Goal: Task Accomplishment & Management: Complete application form

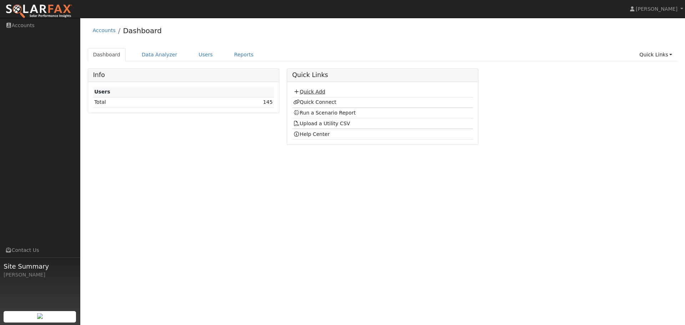
click at [311, 93] on link "Quick Add" at bounding box center [309, 92] width 32 height 6
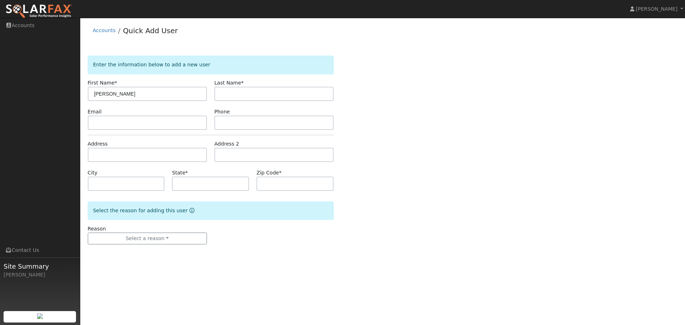
type input "[PERSON_NAME]"
type input "Capello"
click at [127, 123] on input "text" at bounding box center [147, 123] width 119 height 14
paste input "[EMAIL_ADDRESS][DOMAIN_NAME]"
type input "[EMAIL_ADDRESS][DOMAIN_NAME]"
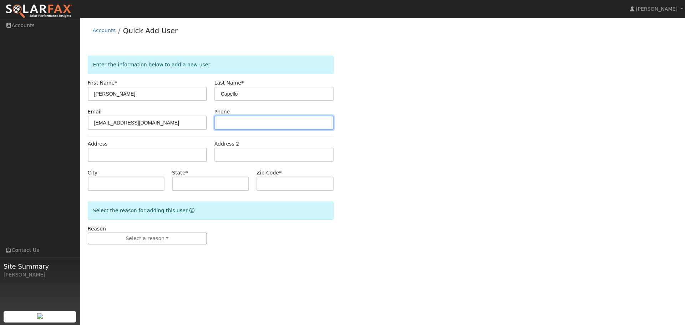
click at [254, 122] on input "text" at bounding box center [273, 123] width 119 height 14
paste input "[PHONE_NUMBER]"
type input "[PHONE_NUMBER]"
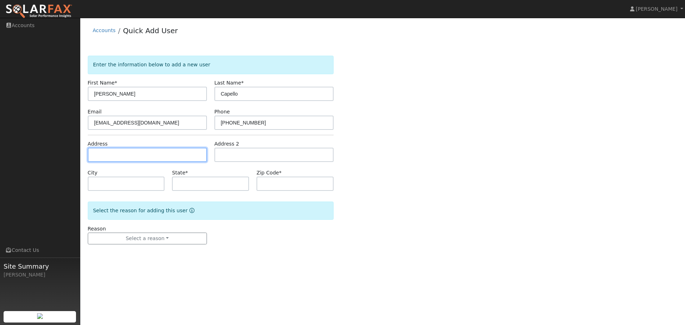
click at [111, 153] on input "text" at bounding box center [147, 155] width 119 height 14
paste input "[STREET_ADDRESS]"
type input "[STREET_ADDRESS]"
type input "[GEOGRAPHIC_DATA]"
type input "CA"
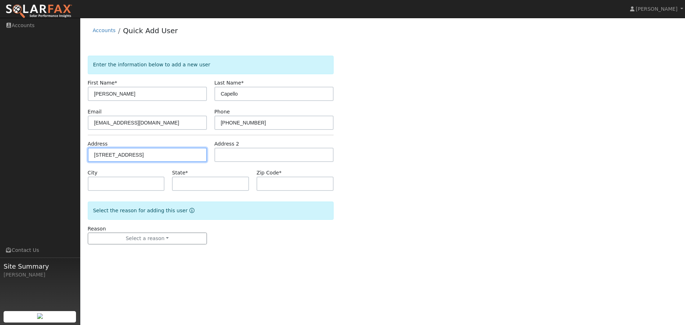
type input "94526"
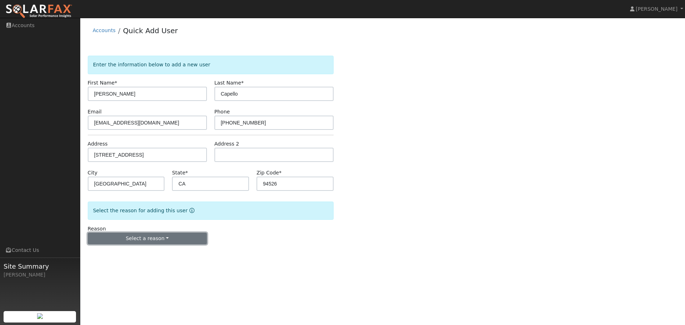
click at [182, 240] on button "Select a reason" at bounding box center [147, 238] width 119 height 12
click at [122, 263] on link "New customer adding solar" at bounding box center [127, 263] width 79 height 10
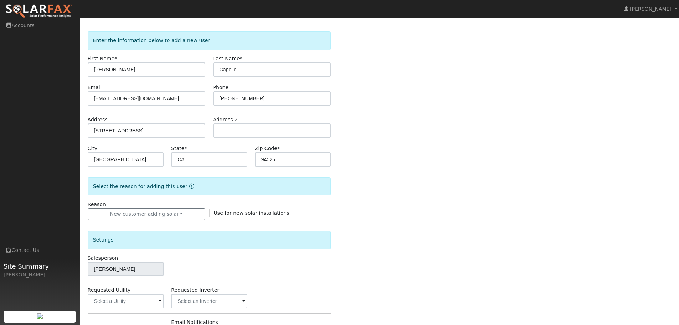
scroll to position [136, 0]
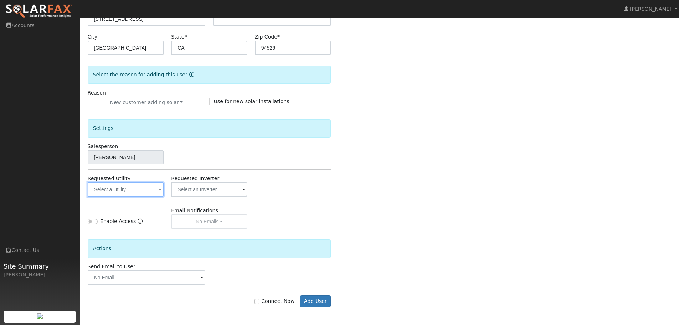
click at [152, 191] on input "text" at bounding box center [126, 189] width 76 height 14
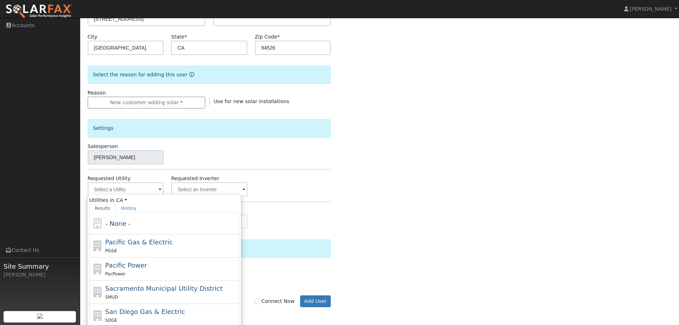
click at [357, 152] on div "Enter the information below to add a new user First Name * [PERSON_NAME] Last N…" at bounding box center [380, 121] width 584 height 402
